Goal: Transaction & Acquisition: Purchase product/service

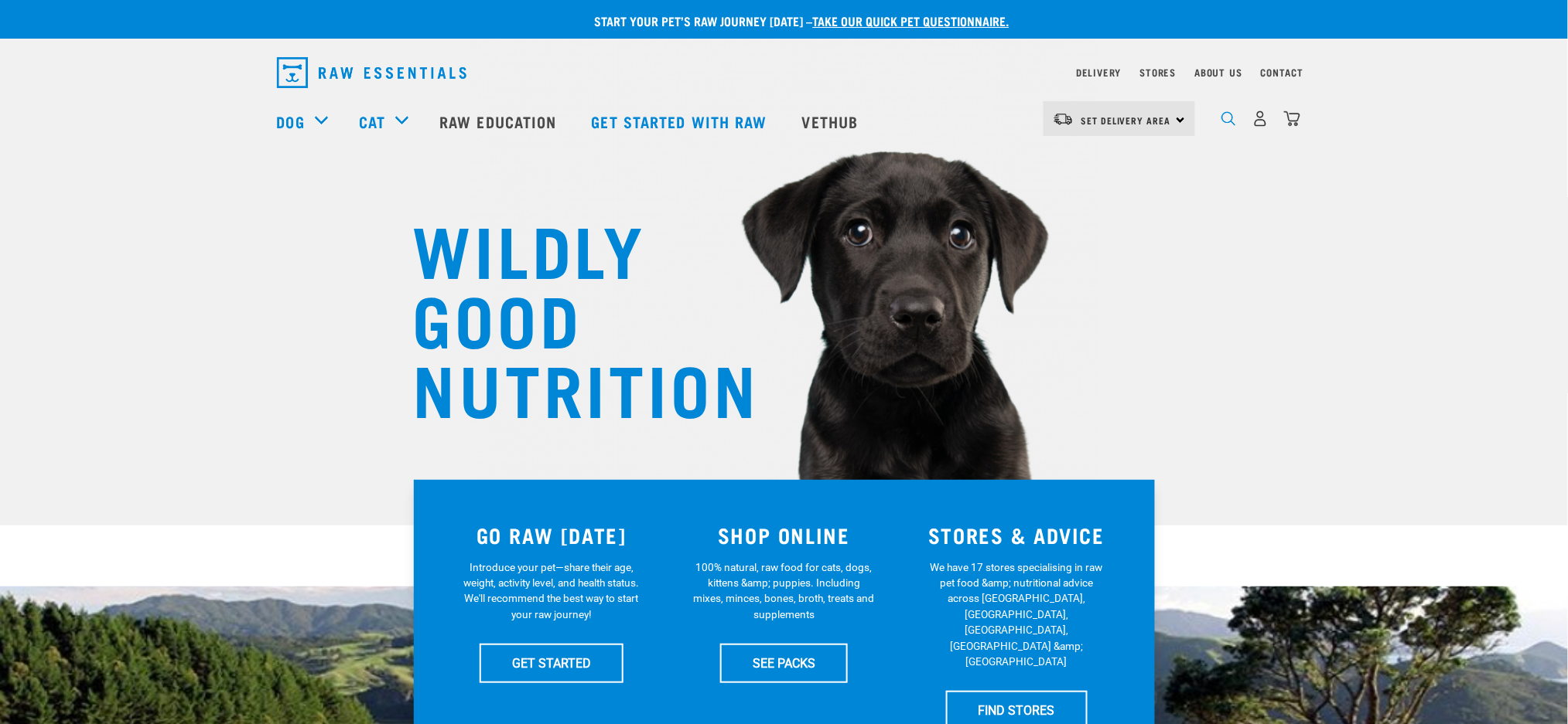
click at [1231, 126] on img "dropdown navigation" at bounding box center [1228, 118] width 14 height 14
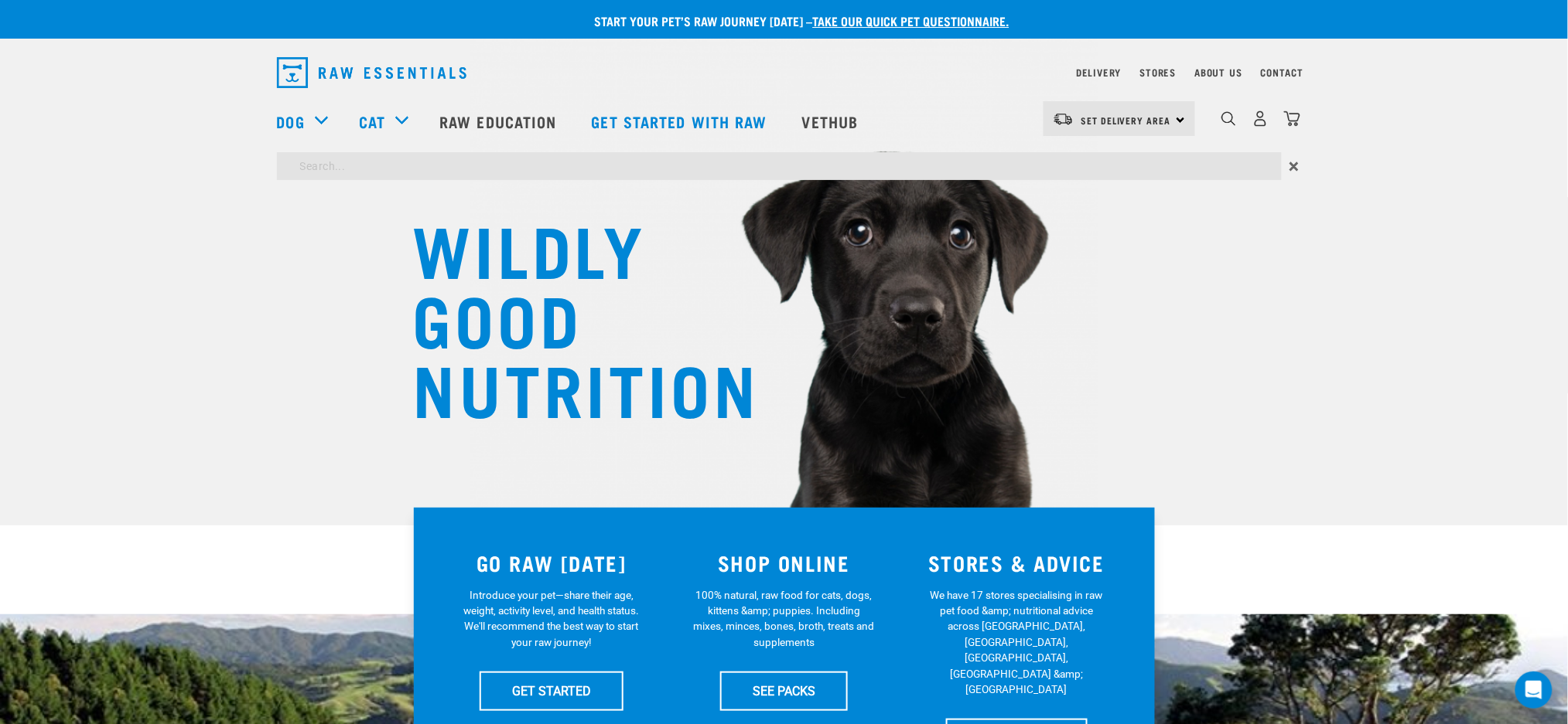
click at [666, 170] on input "search" at bounding box center [779, 166] width 1005 height 28
type input "lean"
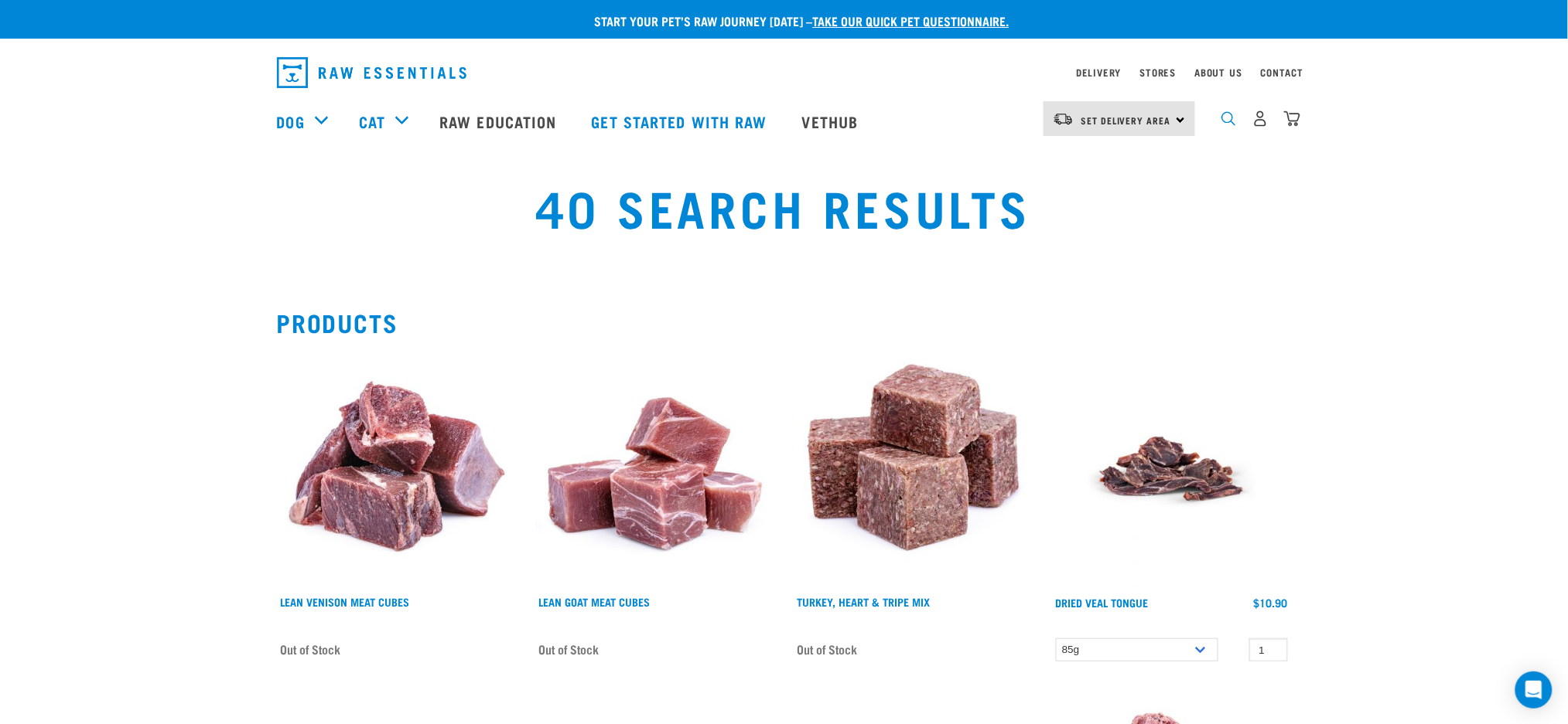
click at [1231, 119] on img "dropdown navigation" at bounding box center [1228, 118] width 14 height 14
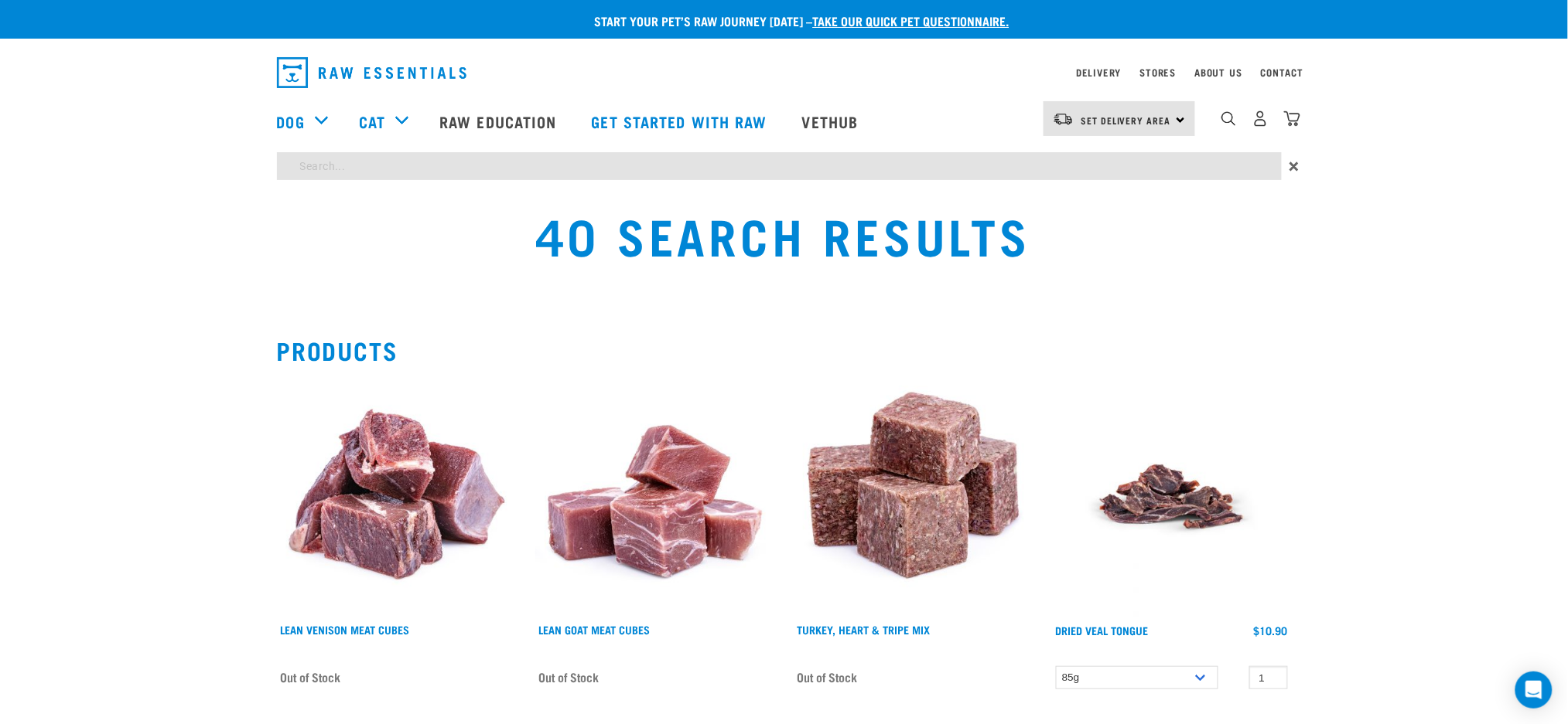
click at [1230, 173] on input "search" at bounding box center [779, 166] width 1005 height 28
type input "wild"
click at [1071, 172] on input "wild" at bounding box center [779, 166] width 1005 height 28
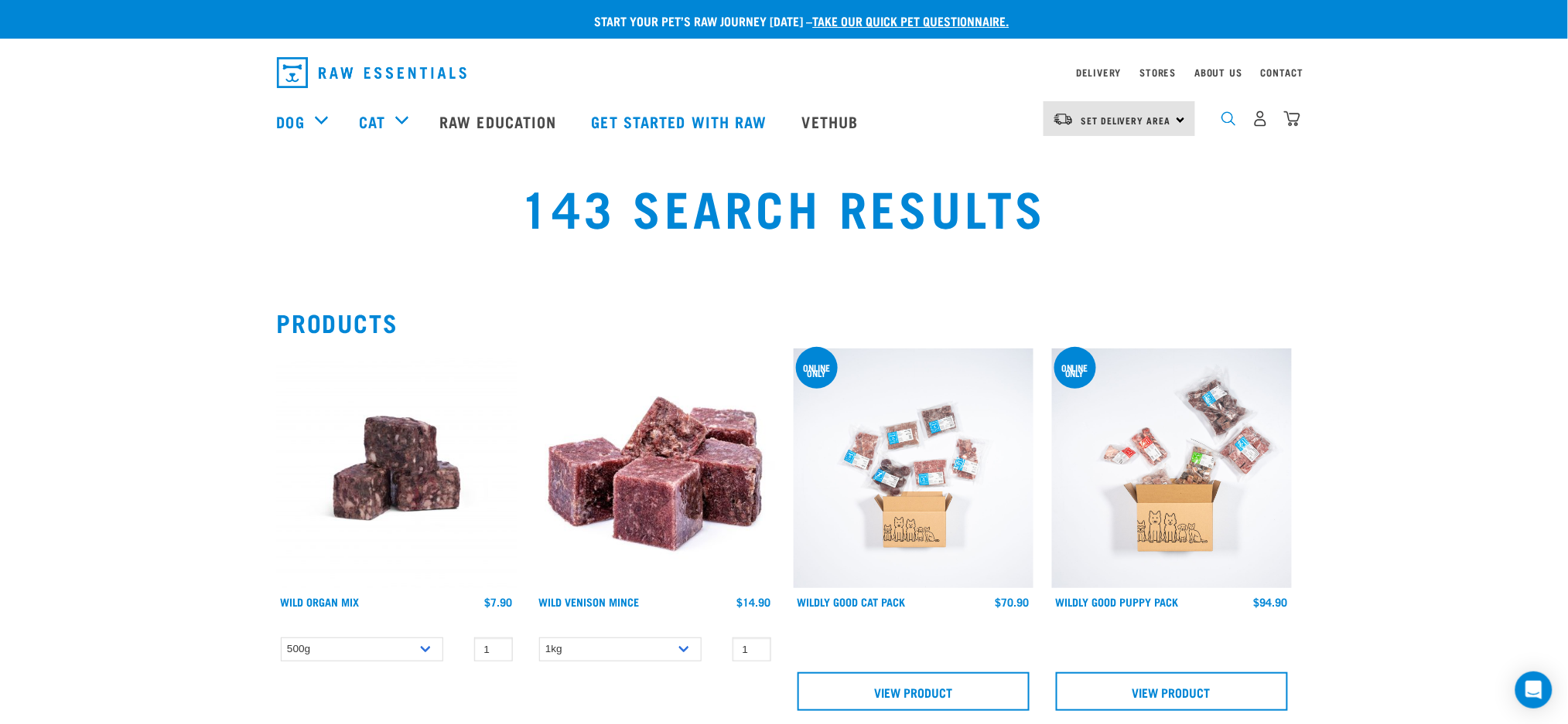
click at [1225, 126] on img "dropdown navigation" at bounding box center [1228, 118] width 14 height 14
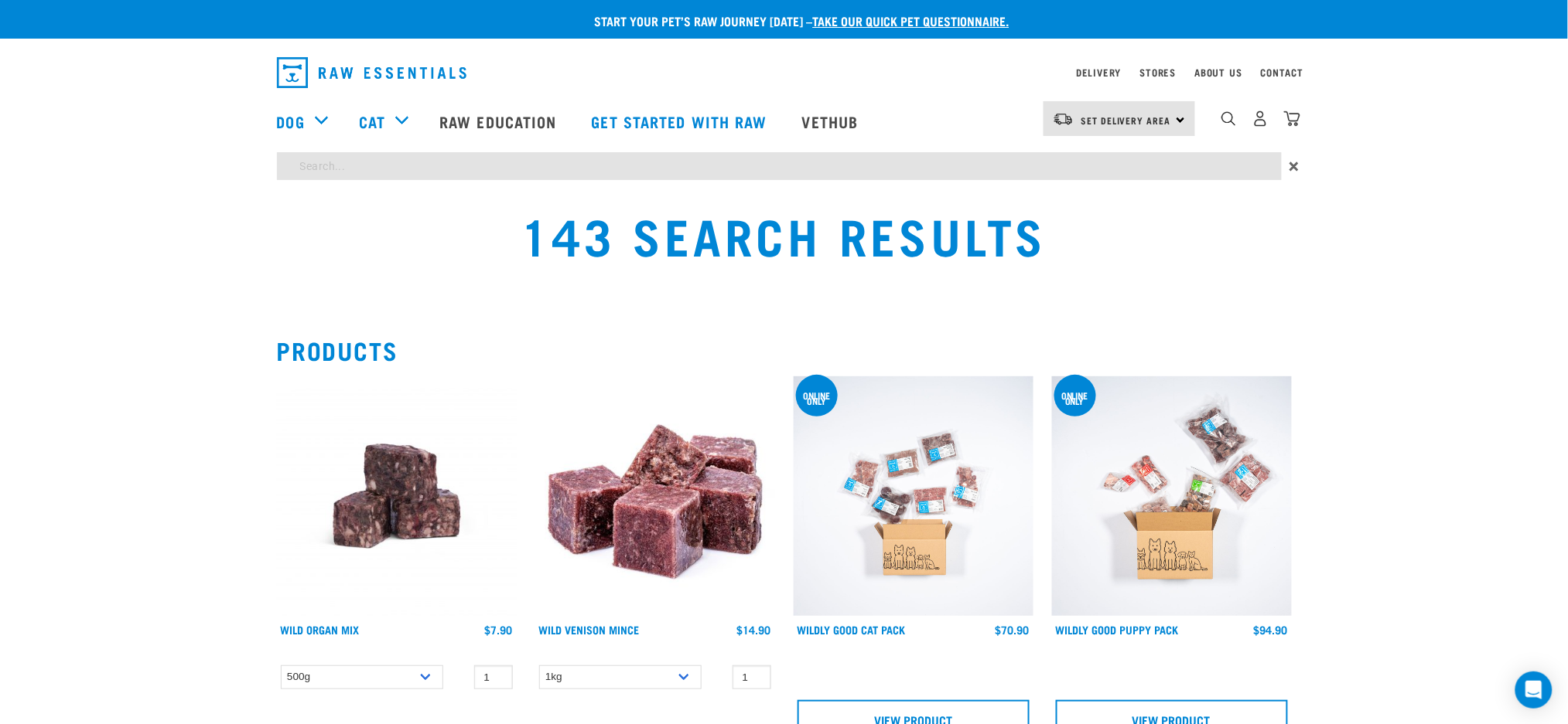
click at [892, 173] on input "search" at bounding box center [779, 166] width 1005 height 28
click at [1055, 162] on input "search" at bounding box center [779, 166] width 1005 height 28
click at [884, 170] on input "search" at bounding box center [779, 166] width 1005 height 28
type input "venison meat"
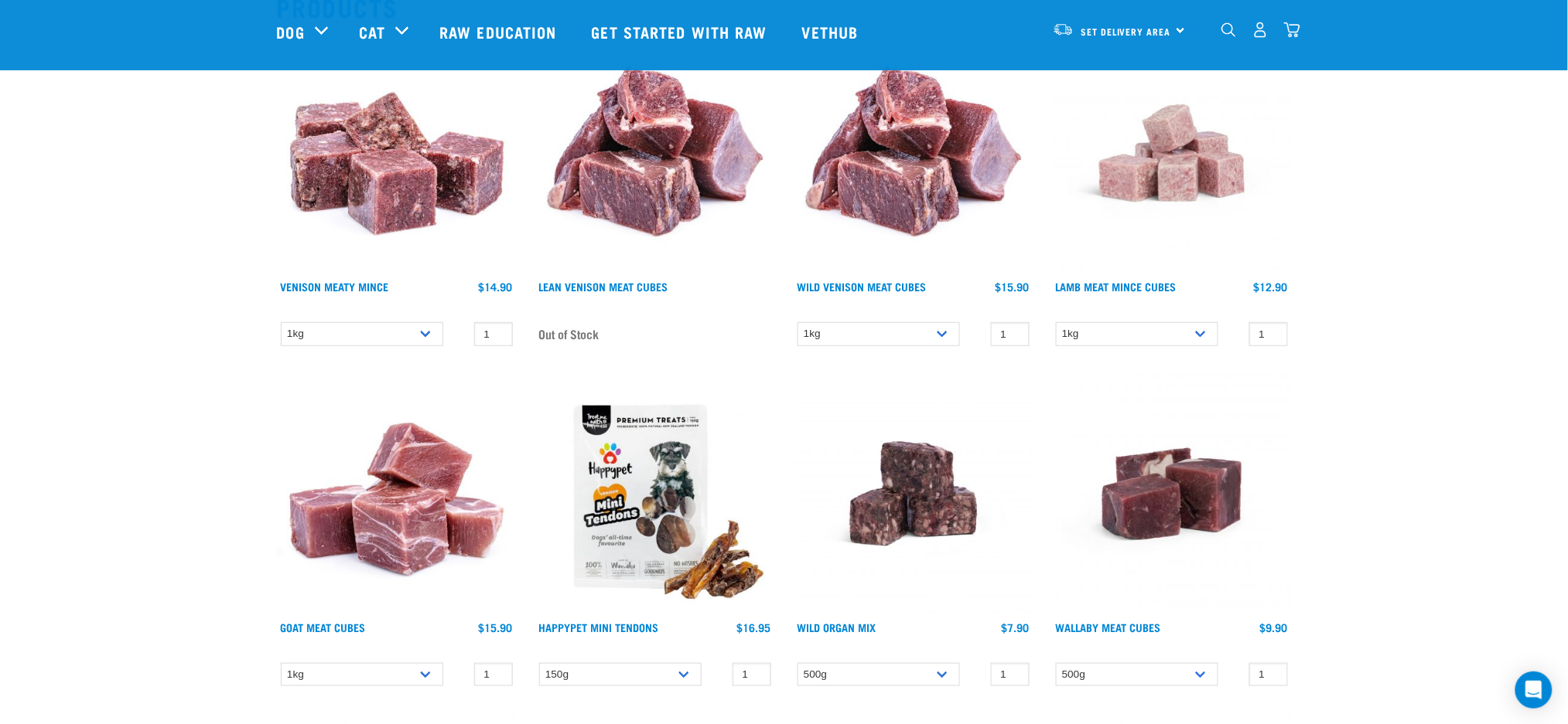
scroll to position [205, 0]
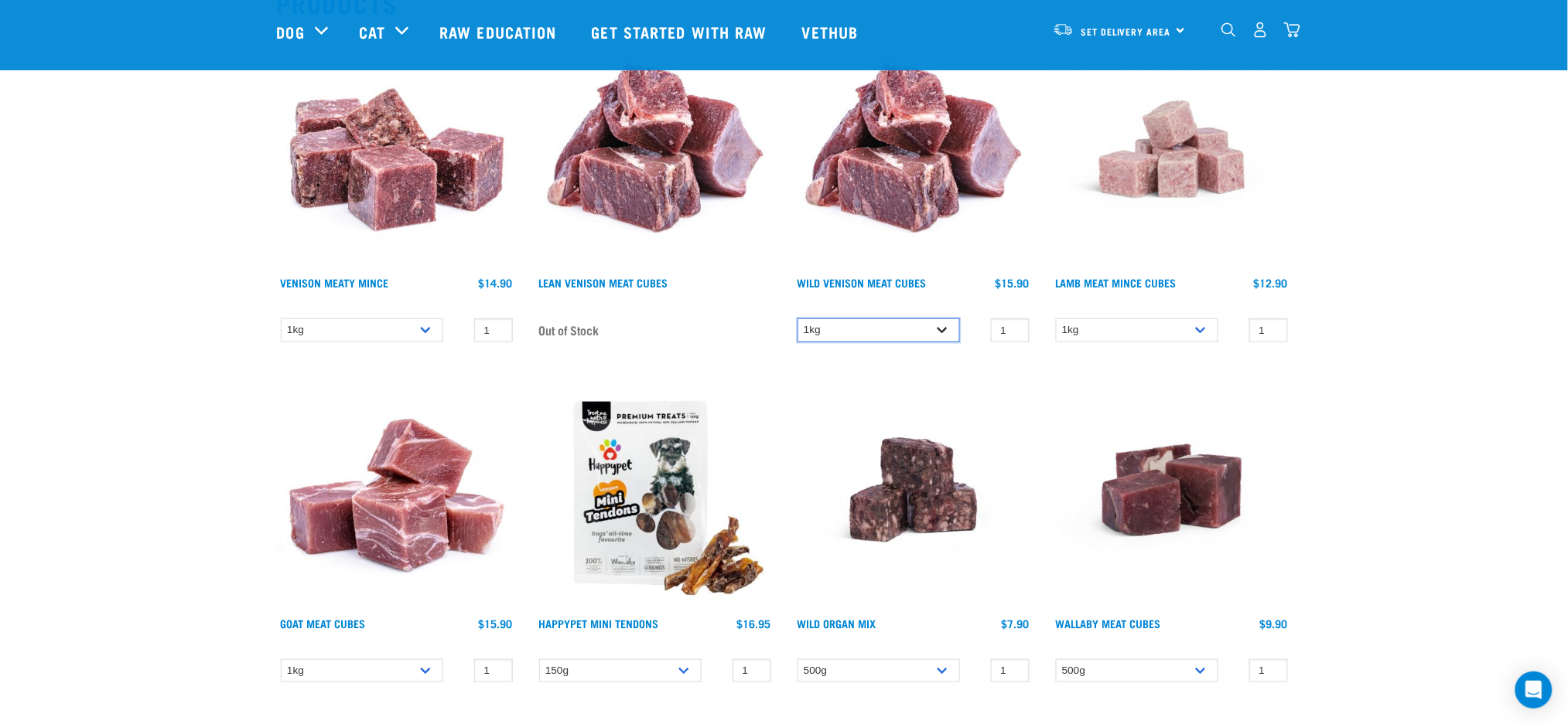
click at [829, 319] on select "1kg" at bounding box center [879, 330] width 163 height 24
click at [1070, 334] on select "1kg" at bounding box center [1137, 330] width 163 height 24
drag, startPoint x: 1070, startPoint y: 335, endPoint x: 1064, endPoint y: 340, distance: 7.8
click at [1070, 338] on select "1kg" at bounding box center [1137, 330] width 163 height 24
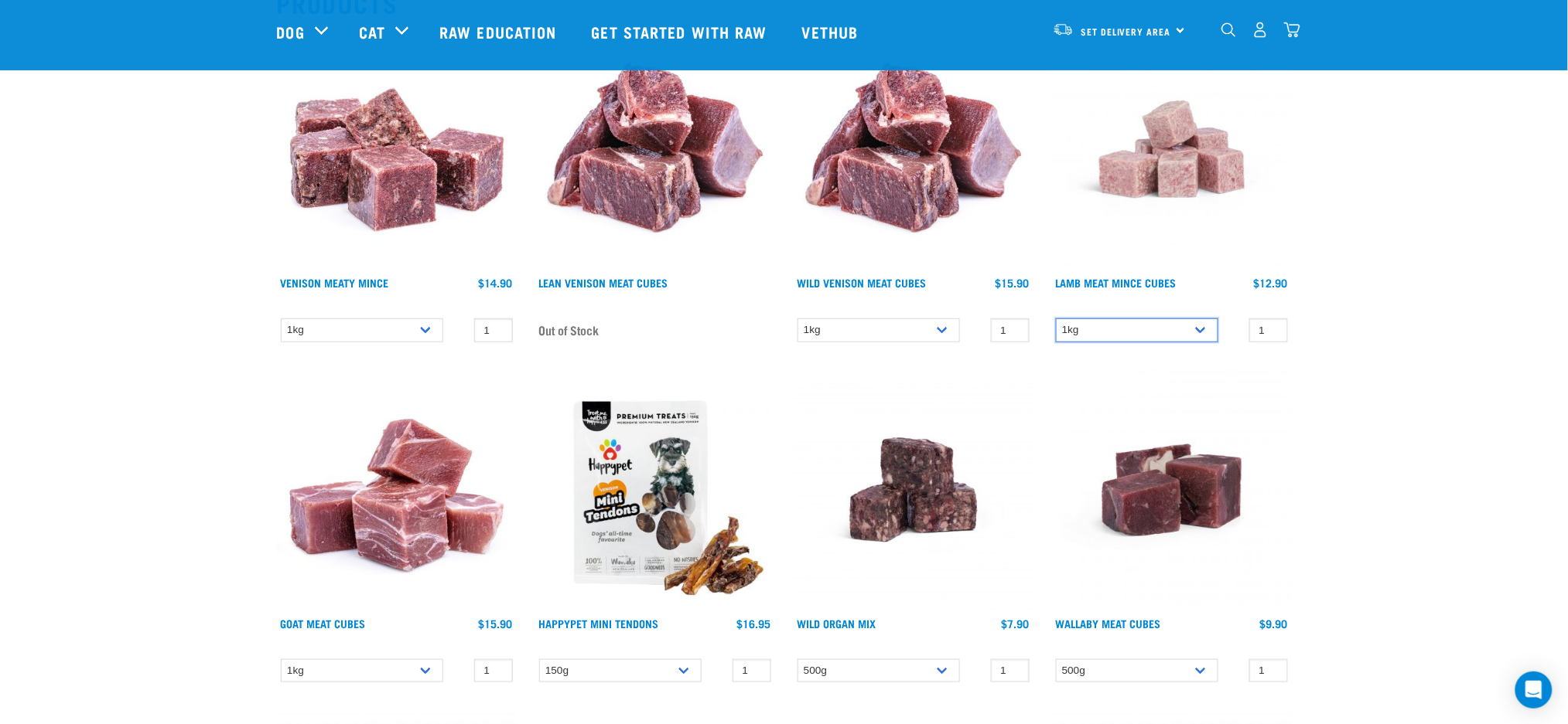
scroll to position [0, 0]
